Goal: Information Seeking & Learning: Learn about a topic

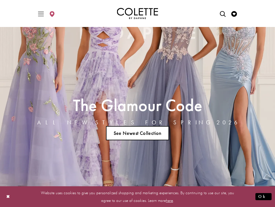
scroll to position [78, 0]
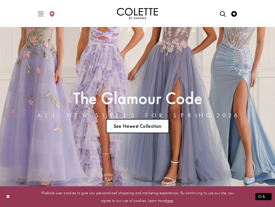
click at [148, 125] on link "See Newest Collection" at bounding box center [137, 126] width 63 height 14
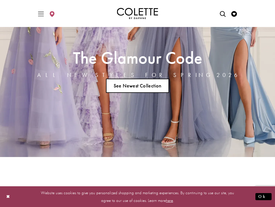
scroll to position [124, 0]
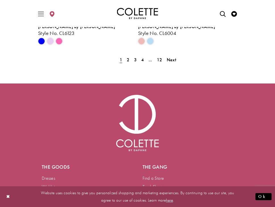
scroll to position [1378, 0]
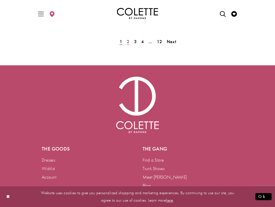
click at [127, 40] on span "2" at bounding box center [128, 42] width 3 height 6
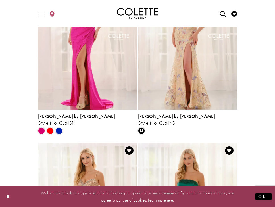
scroll to position [920, 0]
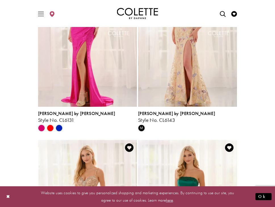
click at [61, 132] on div "Product List" at bounding box center [58, 128] width 9 height 9
click at [60, 128] on span "Product List" at bounding box center [59, 128] width 7 height 7
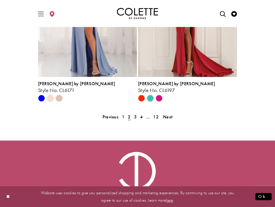
scroll to position [1314, 0]
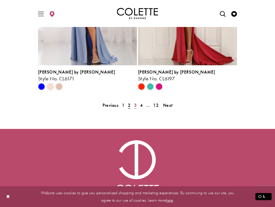
click at [133, 106] on link "3" at bounding box center [135, 105] width 6 height 8
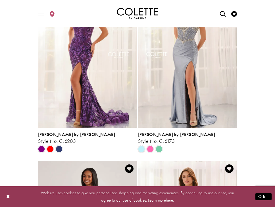
scroll to position [193, 0]
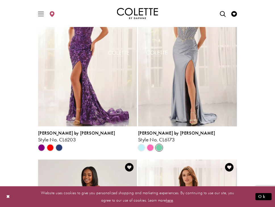
click at [158, 147] on span "Product List" at bounding box center [158, 147] width 7 height 7
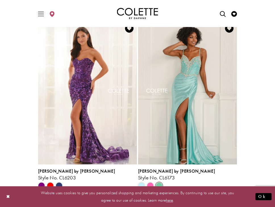
scroll to position [164, 0]
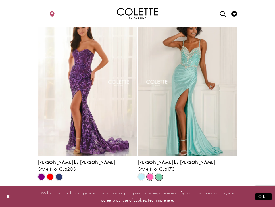
click at [150, 178] on span "Product List" at bounding box center [150, 176] width 7 height 7
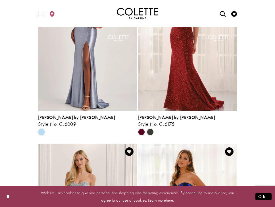
scroll to position [376, 0]
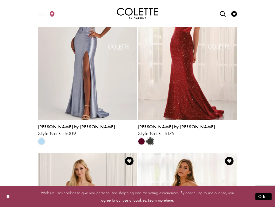
click at [149, 142] on span "Product List" at bounding box center [150, 141] width 7 height 7
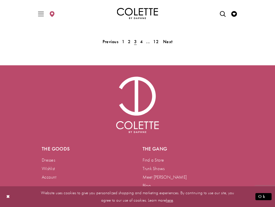
scroll to position [1381, 0]
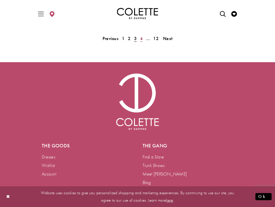
click at [140, 40] on span "4" at bounding box center [141, 38] width 3 height 6
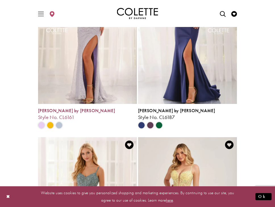
scroll to position [178, 0]
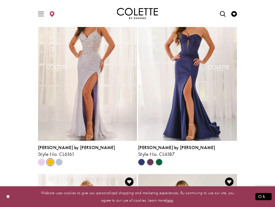
click at [52, 163] on span "Product List" at bounding box center [50, 162] width 7 height 7
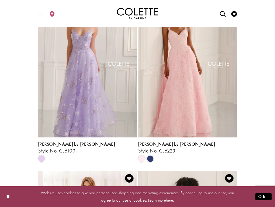
scroll to position [538, 0]
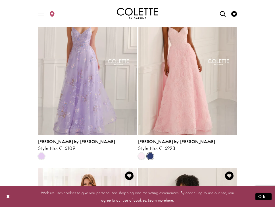
click at [151, 158] on span "Product List" at bounding box center [150, 156] width 7 height 7
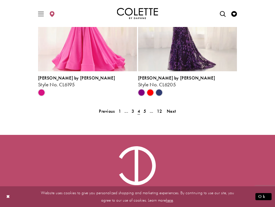
scroll to position [1310, 0]
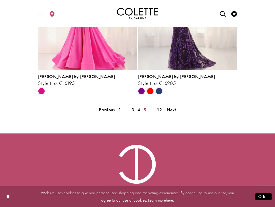
click at [146, 107] on span "5" at bounding box center [144, 110] width 3 height 6
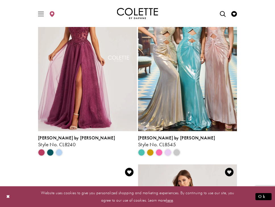
scroll to position [720, 0]
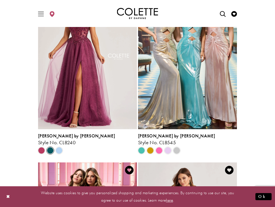
click at [50, 153] on span "Product List" at bounding box center [50, 150] width 7 height 7
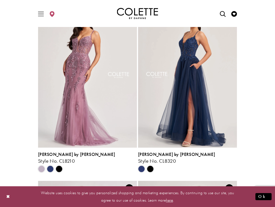
scroll to position [1055, 0]
click at [151, 167] on span "Product List" at bounding box center [150, 169] width 7 height 7
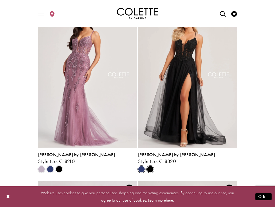
click at [140, 168] on span "Product List" at bounding box center [141, 169] width 7 height 7
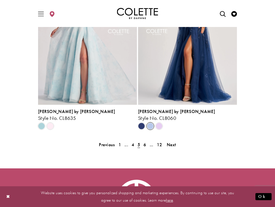
scroll to position [1282, 0]
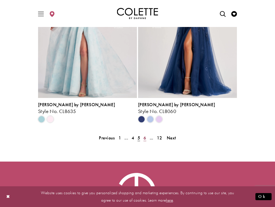
click at [142, 137] on link "6" at bounding box center [145, 138] width 6 height 8
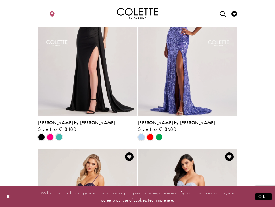
scroll to position [380, 0]
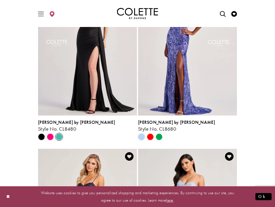
click at [59, 139] on span "Product List" at bounding box center [59, 136] width 7 height 7
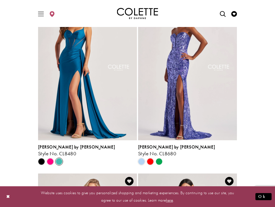
scroll to position [357, 0]
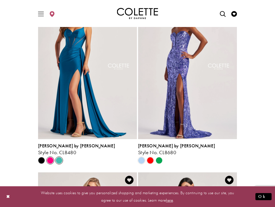
click at [50, 159] on span "Product List" at bounding box center [50, 160] width 7 height 7
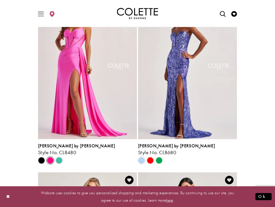
scroll to position [343, 0]
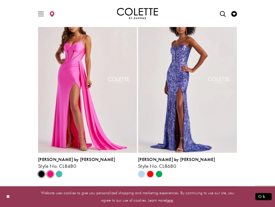
click at [41, 174] on span "Product List" at bounding box center [41, 173] width 7 height 7
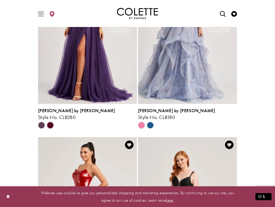
scroll to position [570, 0]
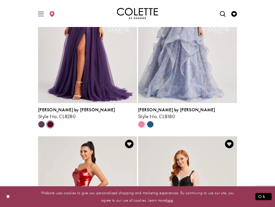
click at [51, 121] on span "Product List" at bounding box center [50, 124] width 7 height 7
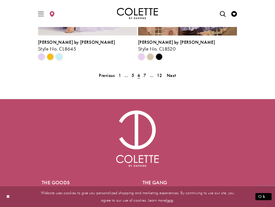
scroll to position [1355, 0]
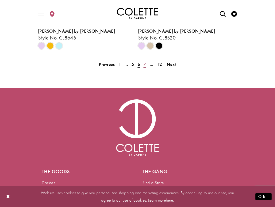
click at [145, 62] on span "7" at bounding box center [144, 64] width 3 height 6
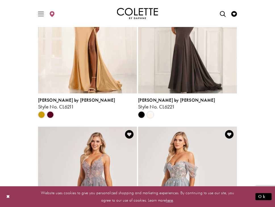
scroll to position [1112, 0]
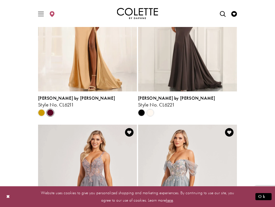
click at [50, 110] on span "Product List" at bounding box center [50, 112] width 7 height 7
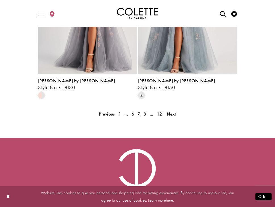
scroll to position [1310, 0]
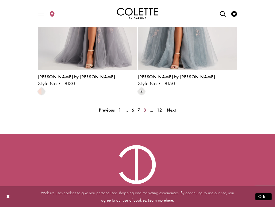
click at [144, 110] on span "8" at bounding box center [144, 110] width 3 height 6
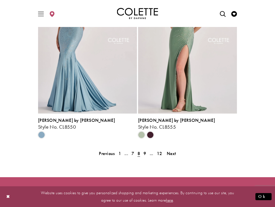
scroll to position [1268, 0]
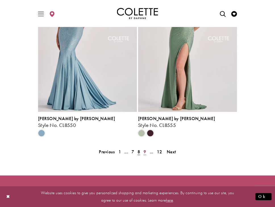
click at [144, 152] on span "9" at bounding box center [144, 152] width 3 height 6
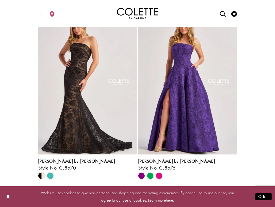
scroll to position [695, 0]
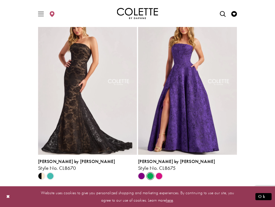
click at [149, 175] on span "Product List" at bounding box center [150, 175] width 7 height 7
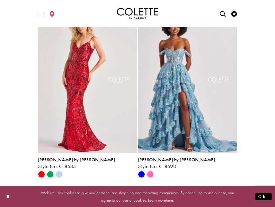
scroll to position [874, 0]
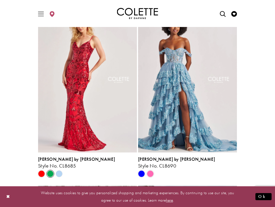
click at [50, 174] on span "Product List" at bounding box center [50, 173] width 7 height 7
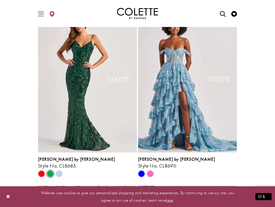
click at [60, 171] on polygon "Product List" at bounding box center [58, 173] width 9 height 9
click at [59, 173] on polygon "Product List" at bounding box center [58, 173] width 9 height 9
click at [42, 173] on span "Product List" at bounding box center [41, 173] width 7 height 7
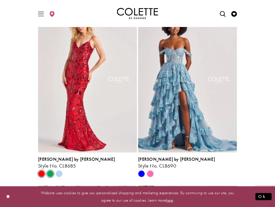
click at [52, 174] on span "Product List" at bounding box center [50, 173] width 7 height 7
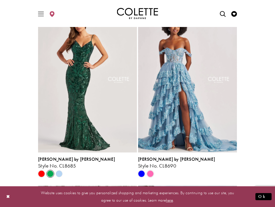
click at [59, 174] on polygon "Product List" at bounding box center [58, 173] width 9 height 9
click at [48, 174] on span "Product List" at bounding box center [50, 173] width 7 height 7
click at [41, 174] on span "Product List" at bounding box center [41, 173] width 7 height 7
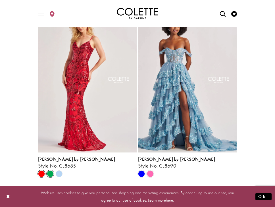
click at [50, 173] on span "Product List" at bounding box center [50, 173] width 7 height 7
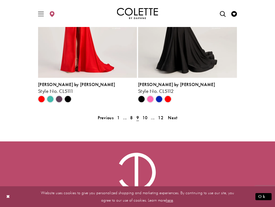
scroll to position [1320, 0]
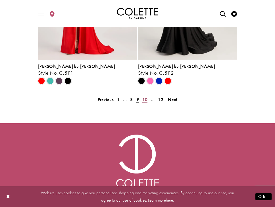
click at [146, 100] on span "10" at bounding box center [144, 99] width 5 height 6
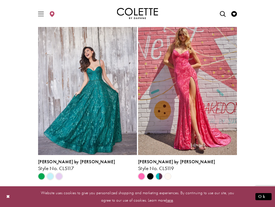
scroll to position [341, 0]
click at [151, 176] on span "Product List" at bounding box center [150, 176] width 7 height 7
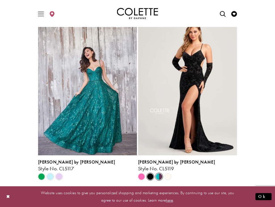
click at [161, 176] on span "Product List" at bounding box center [158, 176] width 7 height 7
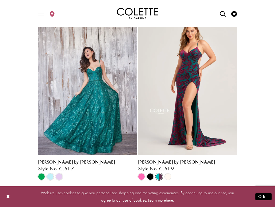
click at [166, 176] on polygon "Product List" at bounding box center [167, 176] width 9 height 9
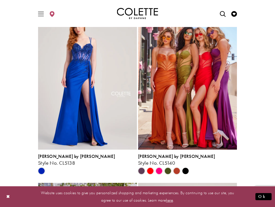
scroll to position [879, 0]
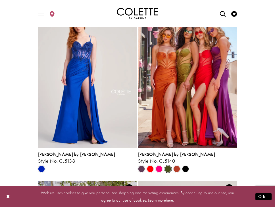
click at [166, 167] on span "Product List" at bounding box center [167, 168] width 7 height 7
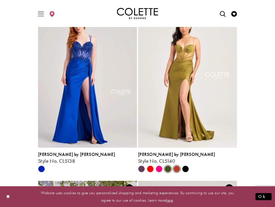
click at [177, 168] on span "Product List" at bounding box center [176, 168] width 7 height 7
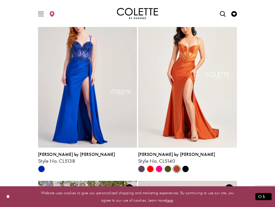
click at [185, 167] on polygon "Product List" at bounding box center [185, 168] width 9 height 9
click at [153, 170] on span "Product List" at bounding box center [150, 168] width 7 height 7
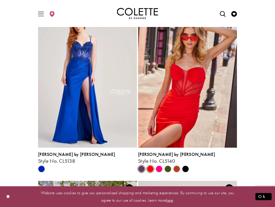
click at [144, 170] on span "Product List" at bounding box center [141, 168] width 7 height 7
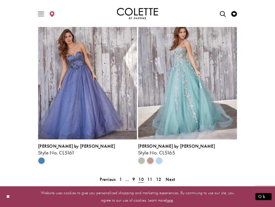
scroll to position [1247, 0]
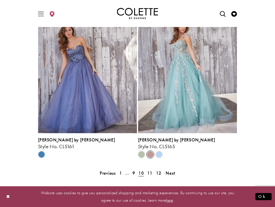
click at [150, 155] on span "Product List" at bounding box center [150, 154] width 7 height 7
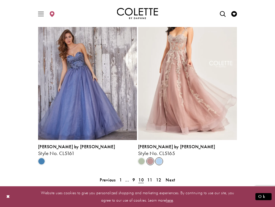
scroll to position [1237, 0]
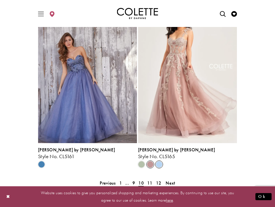
click at [159, 161] on span "Product List" at bounding box center [158, 164] width 7 height 7
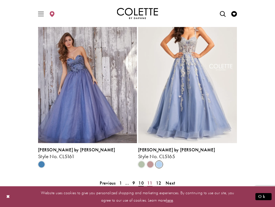
click at [148, 182] on span "11" at bounding box center [149, 183] width 5 height 6
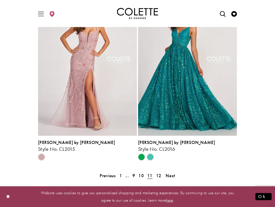
scroll to position [1245, 0]
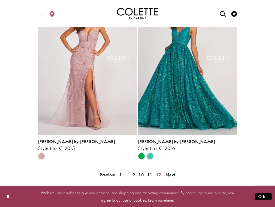
click at [157, 174] on span "12" at bounding box center [158, 175] width 5 height 6
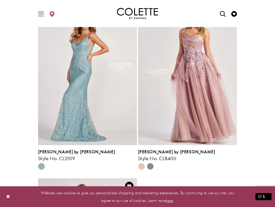
scroll to position [351, 0]
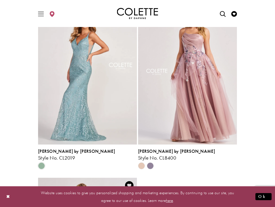
click at [149, 164] on polygon "Product List" at bounding box center [150, 165] width 9 height 9
click at [142, 166] on polygon "Product List" at bounding box center [141, 165] width 9 height 9
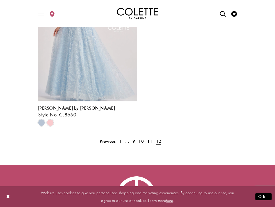
scroll to position [571, 0]
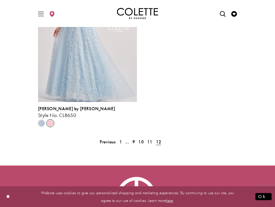
click at [52, 123] on span "Product List" at bounding box center [50, 123] width 7 height 7
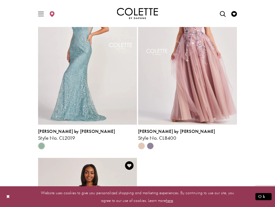
scroll to position [330, 0]
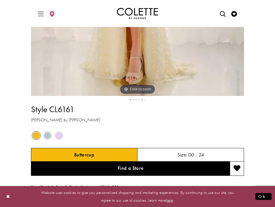
scroll to position [250, 0]
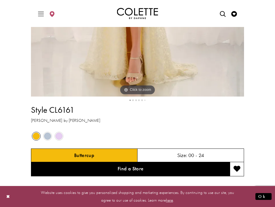
click at [132, 100] on button "2" at bounding box center [133, 100] width 2 height 2
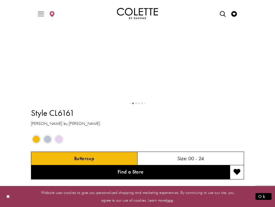
scroll to position [262, 0]
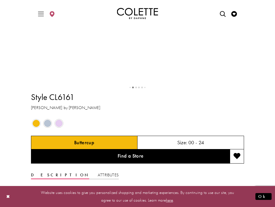
click at [136, 88] on button "3" at bounding box center [136, 88] width 2 height 2
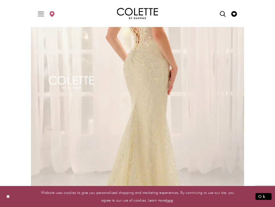
scroll to position [94, 0]
